Goal: Transaction & Acquisition: Obtain resource

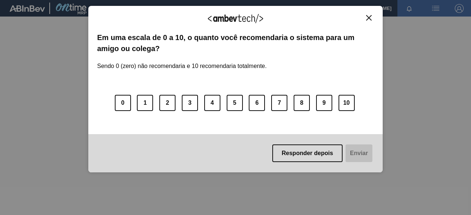
drag, startPoint x: 371, startPoint y: 20, endPoint x: 360, endPoint y: 21, distance: 11.2
click at [370, 20] on img "Close" at bounding box center [369, 18] width 6 height 6
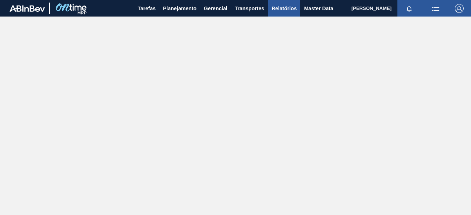
click at [288, 6] on span "Relatórios" at bounding box center [284, 8] width 25 height 9
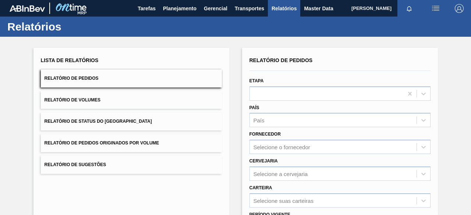
click at [180, 139] on button "Relatório de Pedidos Originados por Volume" at bounding box center [131, 143] width 181 height 18
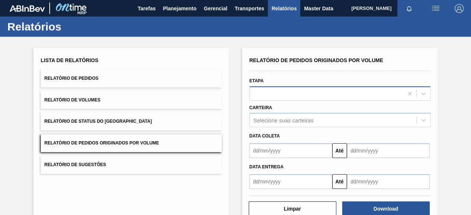
click at [305, 90] on div at bounding box center [327, 93] width 154 height 11
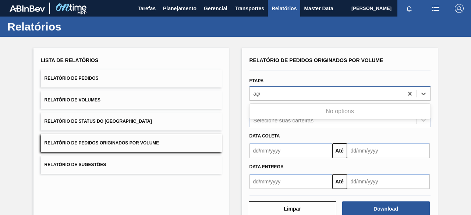
type input "açuca"
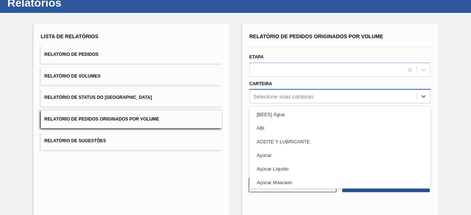
click at [299, 103] on div "option [BEES] Água focused, 1 of 101. 101 results available. Use Up and Down to…" at bounding box center [340, 96] width 181 height 14
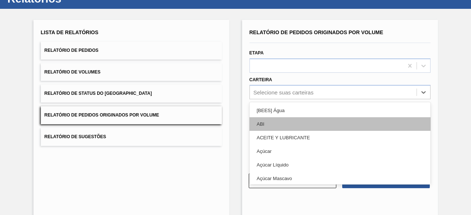
scroll to position [28, 0]
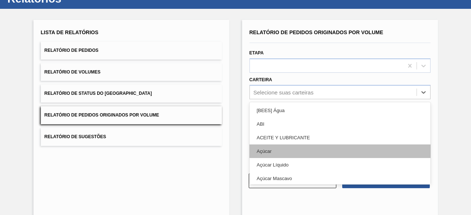
click at [292, 148] on div "Açúcar" at bounding box center [340, 152] width 181 height 14
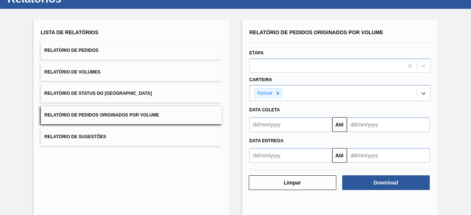
click at [297, 128] on input "text" at bounding box center [291, 124] width 83 height 15
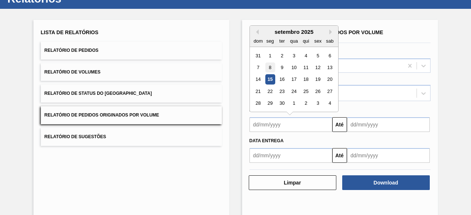
click at [269, 66] on div "8" at bounding box center [270, 68] width 10 height 10
type input "[DATE]"
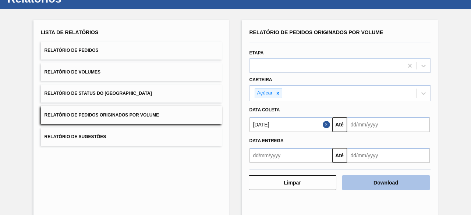
click at [395, 184] on button "Download" at bounding box center [386, 183] width 88 height 15
